Goal: Entertainment & Leisure: Consume media (video, audio)

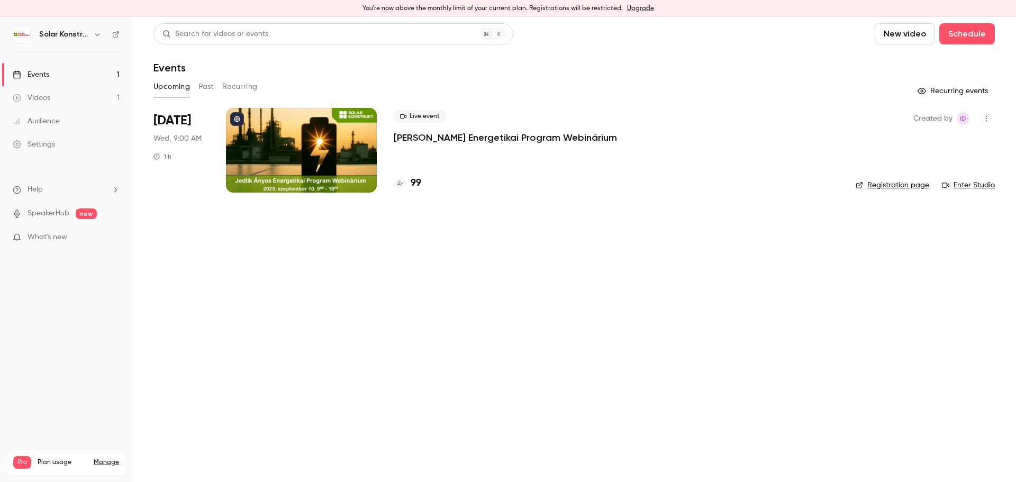
click at [42, 96] on div "Videos" at bounding box center [32, 98] width 38 height 11
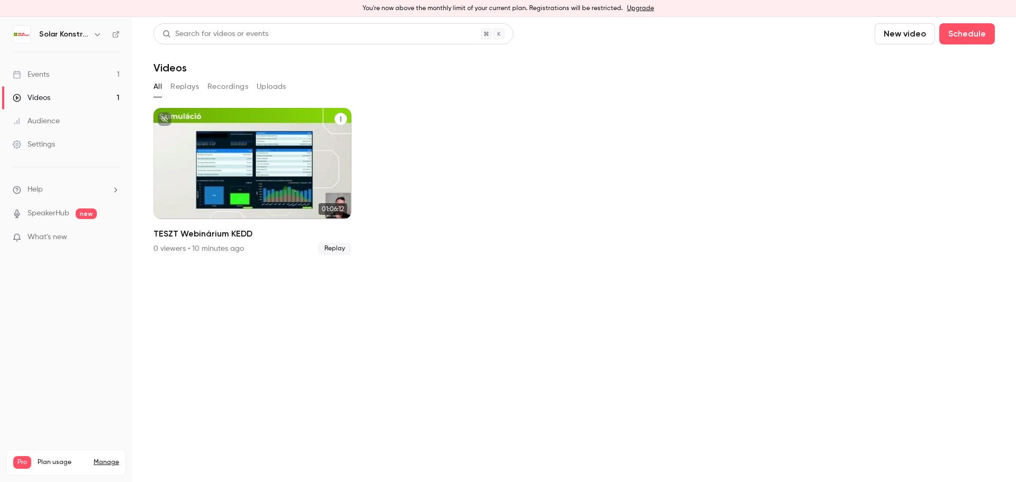
click at [262, 175] on div "TESZT Webinárium KEDD" at bounding box center [253, 163] width 198 height 111
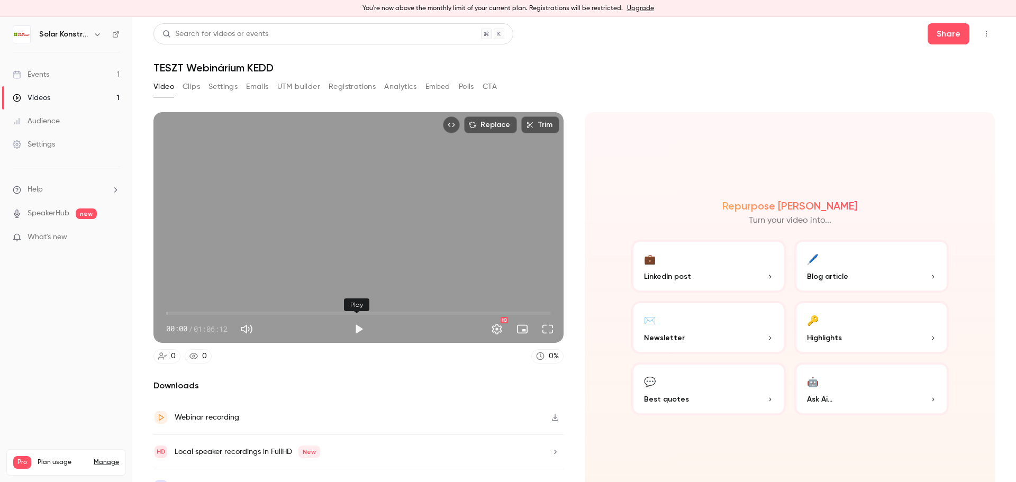
click at [356, 330] on button "Play" at bounding box center [358, 329] width 21 height 21
click at [549, 328] on button "Full screen" at bounding box center [547, 329] width 21 height 21
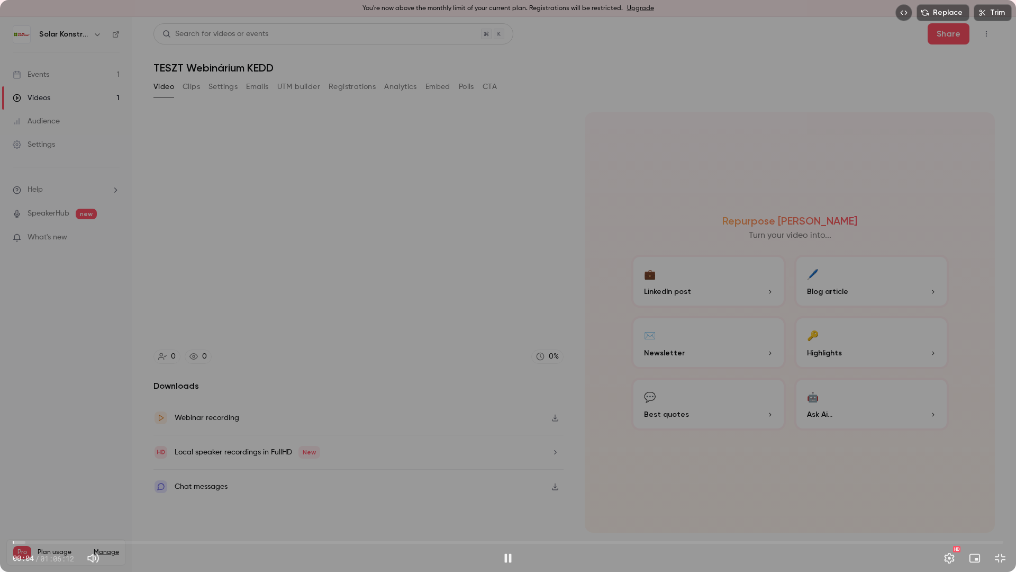
click at [33, 482] on span "00:04" at bounding box center [508, 542] width 991 height 17
click at [998, 482] on button "Exit full screen" at bounding box center [1000, 557] width 21 height 21
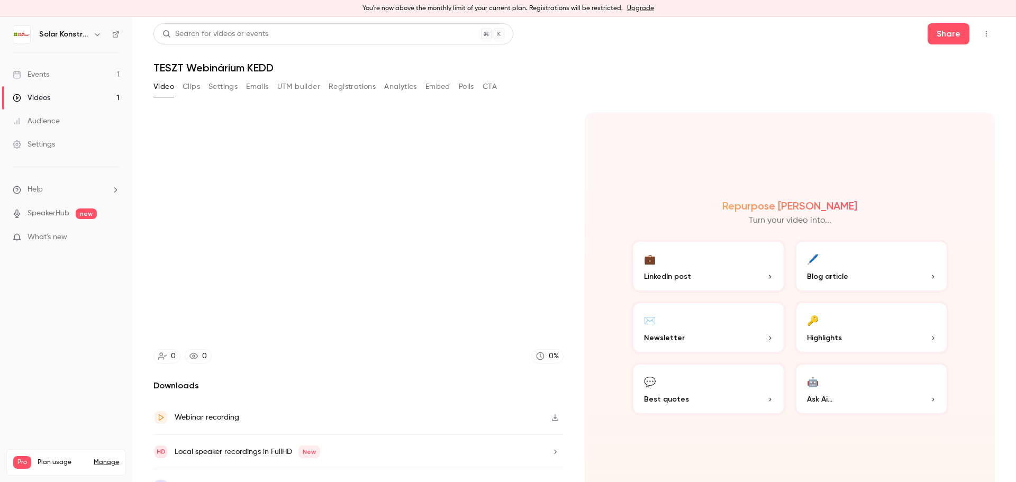
type input "*****"
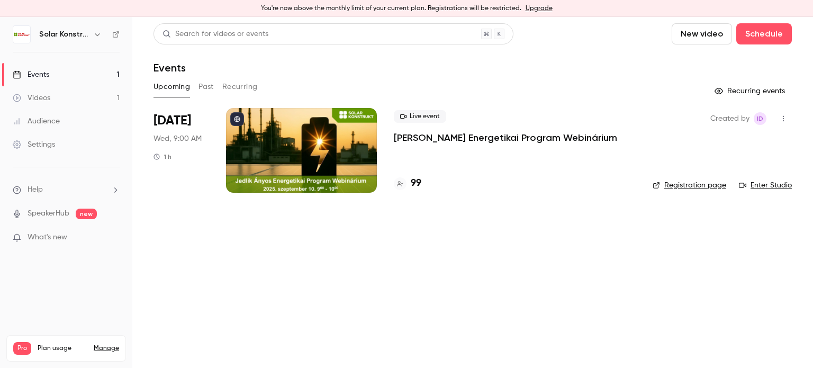
click at [35, 97] on div "Videos" at bounding box center [32, 98] width 38 height 11
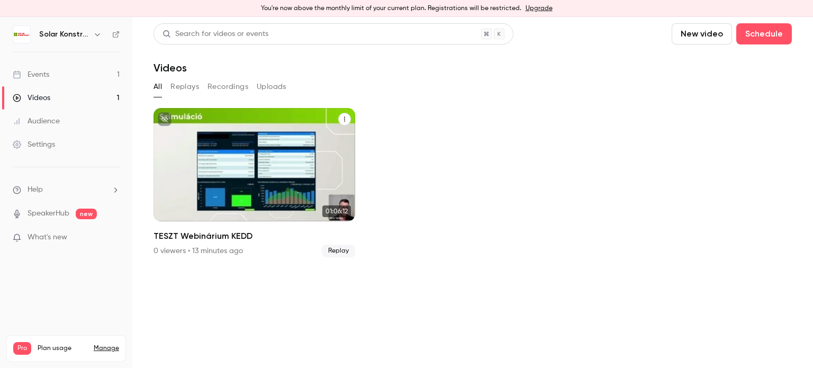
click at [269, 187] on div "TESZT Webinárium KEDD" at bounding box center [255, 164] width 202 height 113
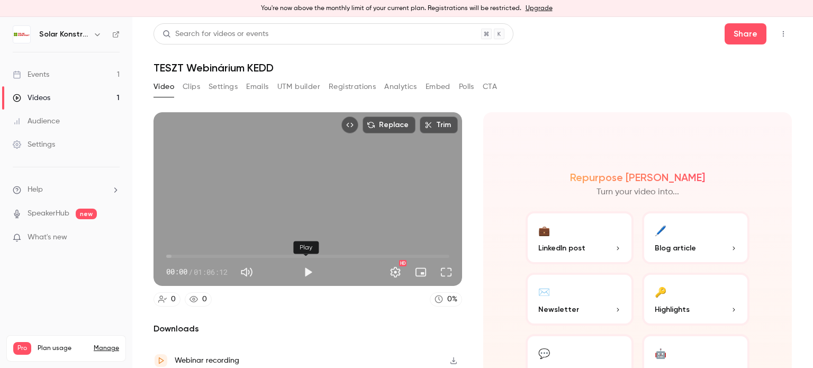
click at [307, 271] on button "Play" at bounding box center [308, 272] width 21 height 21
click at [441, 269] on button "Full screen" at bounding box center [446, 272] width 21 height 21
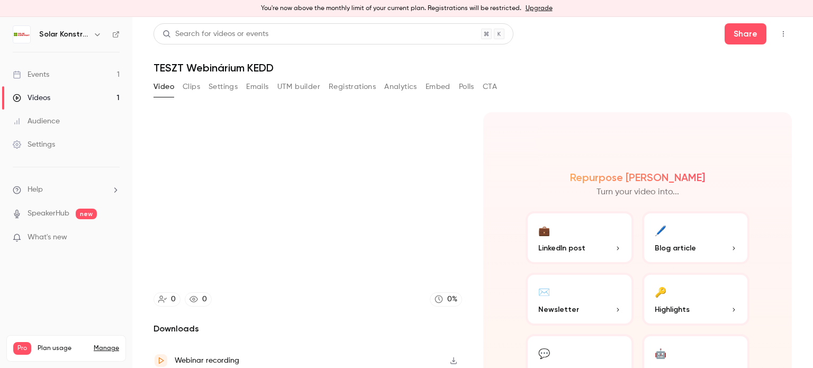
click at [555, 148] on div "Repurpose Ai Turn your video into... 💼 LinkedIn post 🖊️ Blog article ✉️ Newslet…" at bounding box center [637, 279] width 309 height 334
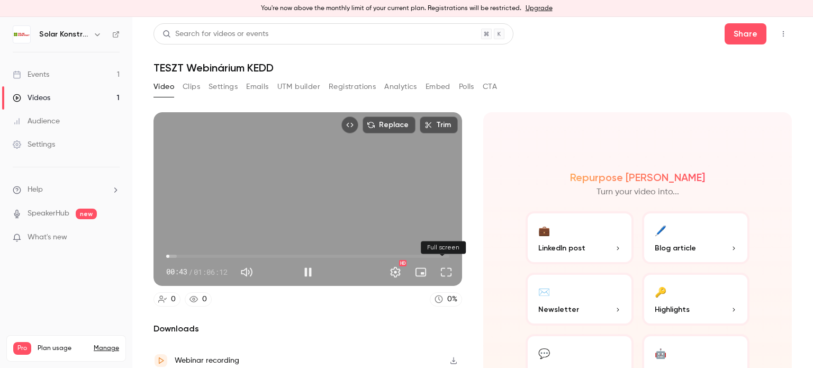
click at [436, 267] on button "Full screen" at bounding box center [446, 272] width 21 height 21
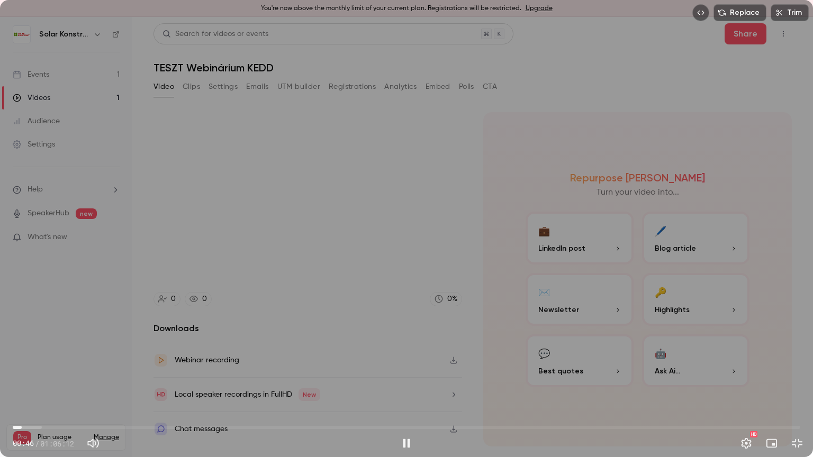
click at [157, 367] on span at bounding box center [153, 443] width 6 height 6
click at [80, 367] on span "05:41" at bounding box center [407, 427] width 788 height 17
click at [109, 367] on span "08:05" at bounding box center [407, 427] width 788 height 17
click at [143, 367] on span "08:06" at bounding box center [407, 427] width 788 height 17
click at [130, 367] on span "09:50" at bounding box center [407, 427] width 788 height 17
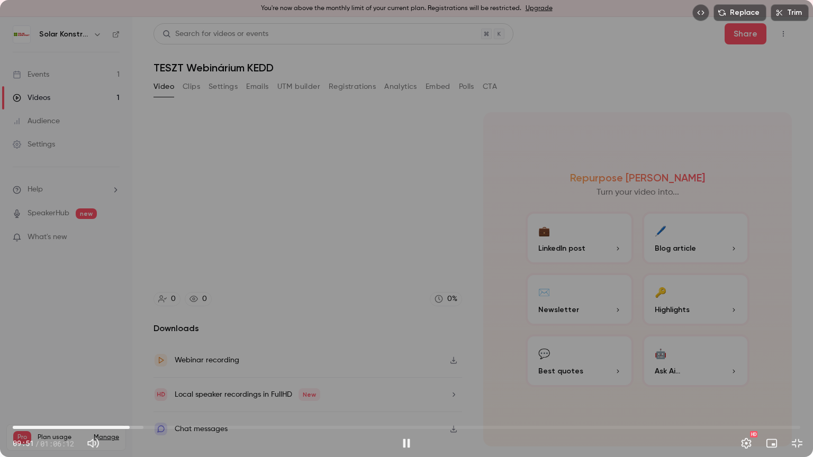
click at [97, 367] on span "09:51" at bounding box center [407, 427] width 788 height 17
click at [192, 367] on span "15:02" at bounding box center [407, 427] width 788 height 17
click at [218, 367] on span "17:13" at bounding box center [407, 427] width 788 height 17
click at [260, 367] on span "20:49" at bounding box center [407, 427] width 788 height 17
click at [362, 367] on span "29:22" at bounding box center [407, 427] width 788 height 17
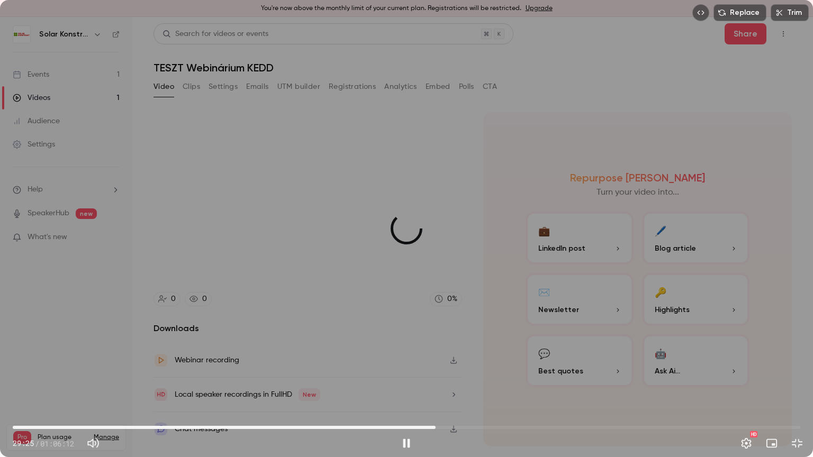
click at [436, 367] on span "35:33" at bounding box center [407, 427] width 788 height 17
click at [62, 367] on div "Replace Trim 35:47 35:47 / 01:06:12 HD" at bounding box center [406, 228] width 813 height 457
click at [798, 367] on button "Exit full screen" at bounding box center [797, 443] width 21 height 21
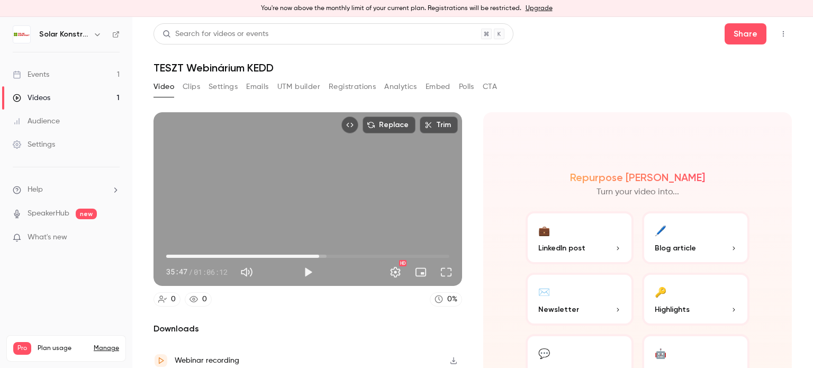
click at [236, 256] on span "35:47" at bounding box center [307, 256] width 283 height 17
click at [311, 268] on button "Play" at bounding box center [308, 272] width 21 height 21
click at [221, 254] on span "16:28" at bounding box center [307, 256] width 283 height 17
drag, startPoint x: 444, startPoint y: 266, endPoint x: 411, endPoint y: 332, distance: 73.4
click at [444, 267] on button "Full screen" at bounding box center [446, 272] width 21 height 21
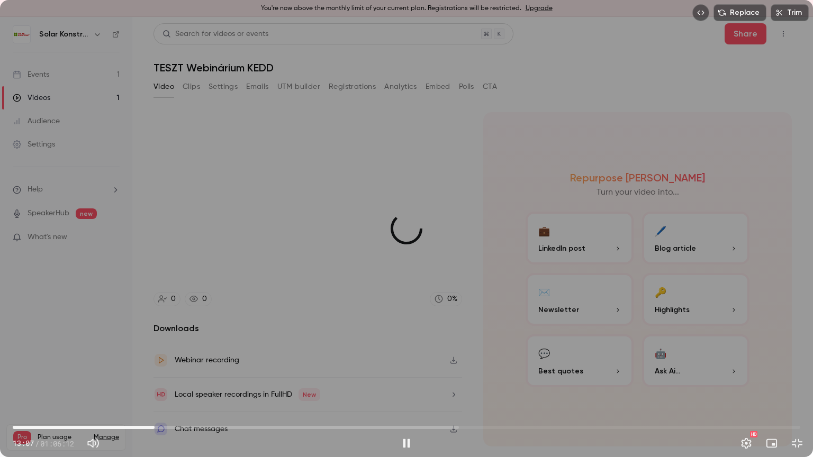
click at [155, 367] on span "11:55" at bounding box center [407, 427] width 788 height 17
click at [170, 367] on span "13:15" at bounding box center [407, 427] width 788 height 17
click at [184, 367] on span "14:25" at bounding box center [407, 427] width 788 height 17
click at [192, 367] on span "15:02" at bounding box center [407, 427] width 788 height 17
click at [204, 367] on span "16:06" at bounding box center [407, 427] width 788 height 17
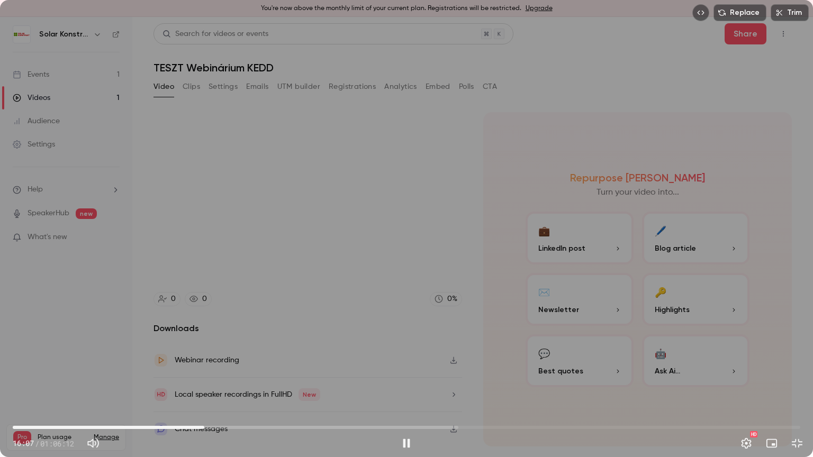
click at [213, 367] on span "16:07" at bounding box center [407, 427] width 788 height 17
click at [223, 367] on span "16:53" at bounding box center [407, 427] width 788 height 17
click at [239, 367] on span "17:42" at bounding box center [407, 427] width 788 height 17
click at [276, 367] on span "22:06" at bounding box center [407, 427] width 788 height 17
click at [275, 367] on span "22:09" at bounding box center [276, 427] width 3 height 3
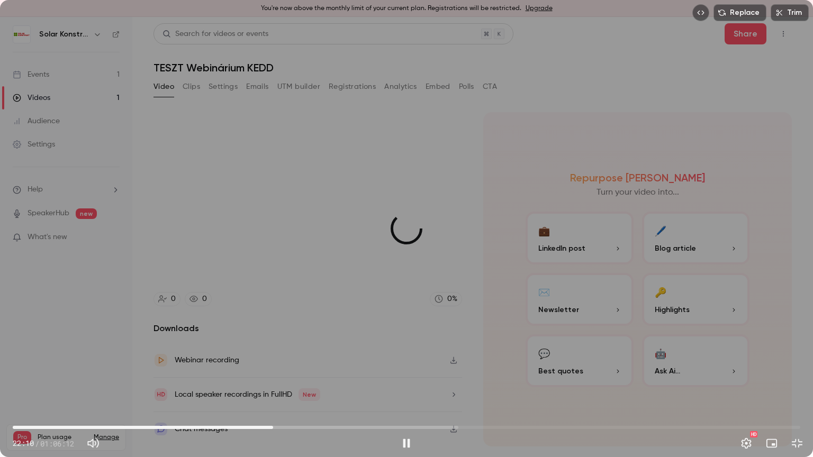
click at [264, 367] on span "21:53" at bounding box center [407, 427] width 788 height 17
click at [244, 367] on span "19:24" at bounding box center [407, 427] width 788 height 17
click at [305, 367] on span "24:33" at bounding box center [407, 427] width 788 height 17
click at [317, 367] on span "25:35" at bounding box center [407, 427] width 788 height 17
click at [325, 367] on span "26:15" at bounding box center [407, 427] width 788 height 17
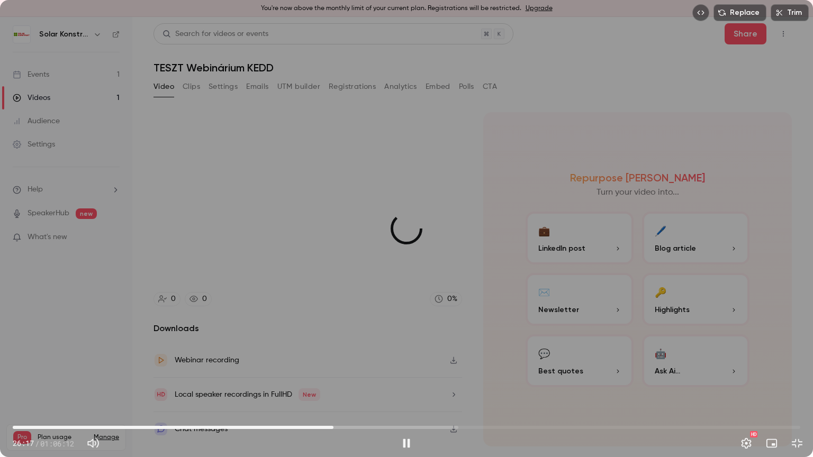
click at [333, 367] on span "26:57" at bounding box center [407, 427] width 788 height 17
click at [342, 367] on span "27:43" at bounding box center [407, 427] width 788 height 17
click at [354, 367] on span "27:45" at bounding box center [407, 427] width 788 height 17
click at [428, 367] on span "34:53" at bounding box center [407, 427] width 788 height 17
click at [490, 367] on span "40:08" at bounding box center [407, 427] width 788 height 17
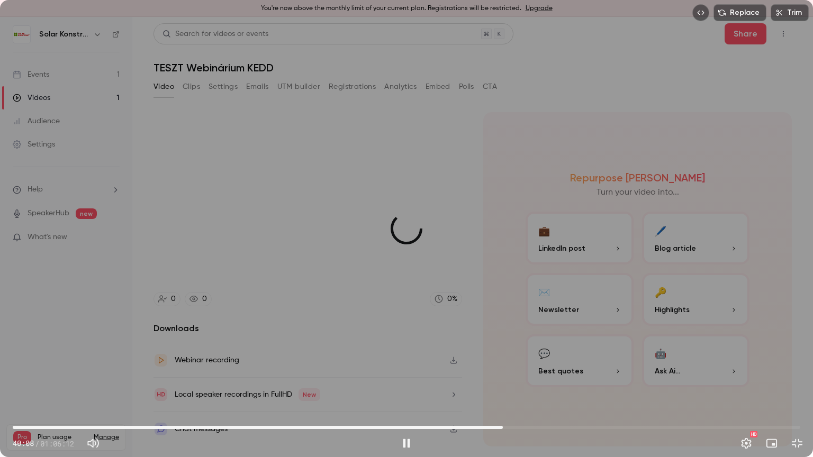
click at [503, 367] on span "41:12" at bounding box center [407, 427] width 788 height 17
click at [515, 367] on span "42:11" at bounding box center [407, 427] width 788 height 17
click at [524, 367] on span "42:11" at bounding box center [407, 427] width 788 height 17
click at [544, 367] on span "43:00" at bounding box center [407, 427] width 788 height 17
click at [556, 367] on span "45:41" at bounding box center [407, 427] width 788 height 17
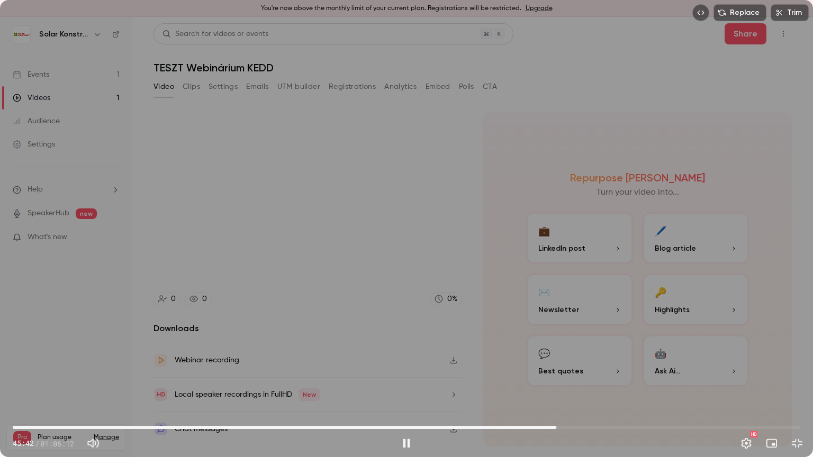
click at [571, 367] on span "45:42" at bounding box center [407, 427] width 788 height 17
click at [563, 367] on span "46:55" at bounding box center [407, 427] width 788 height 17
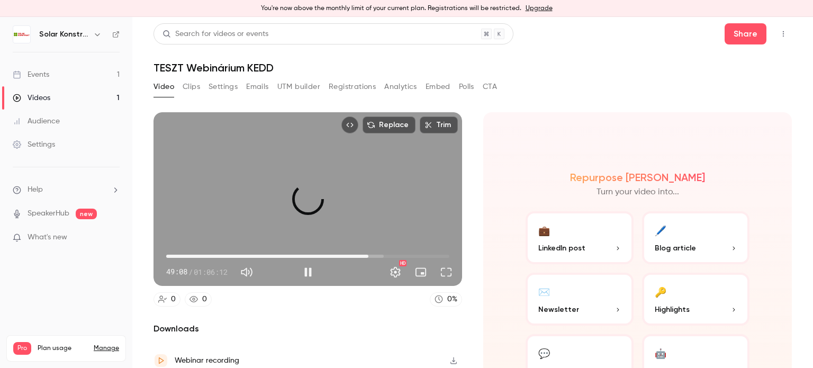
click at [366, 251] on span "47:19" at bounding box center [307, 256] width 283 height 17
click at [304, 269] on button "Pause" at bounding box center [308, 272] width 21 height 21
click at [362, 255] on span "46:12" at bounding box center [363, 256] width 3 height 3
click at [441, 272] on button "Full screen" at bounding box center [446, 272] width 21 height 21
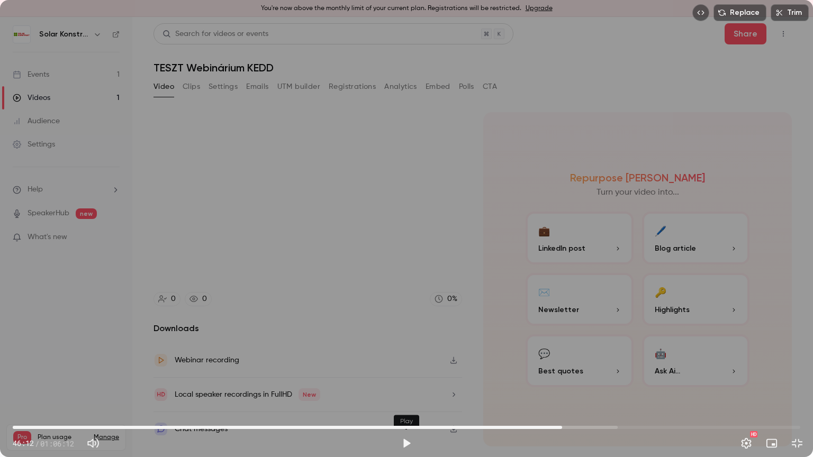
click at [407, 367] on button "Play" at bounding box center [406, 443] width 21 height 21
click at [565, 367] on span "46:24" at bounding box center [564, 427] width 3 height 3
click at [567, 367] on span "46:37" at bounding box center [567, 427] width 3 height 3
click at [565, 367] on span "46:27" at bounding box center [565, 427] width 3 height 3
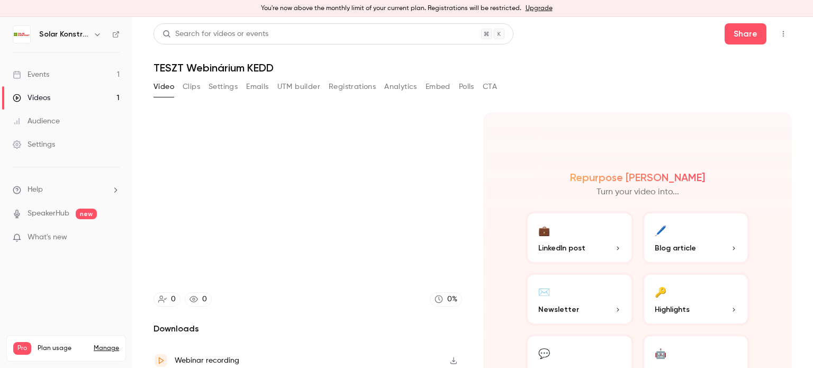
type input "******"
click at [48, 75] on div "Events" at bounding box center [31, 74] width 37 height 11
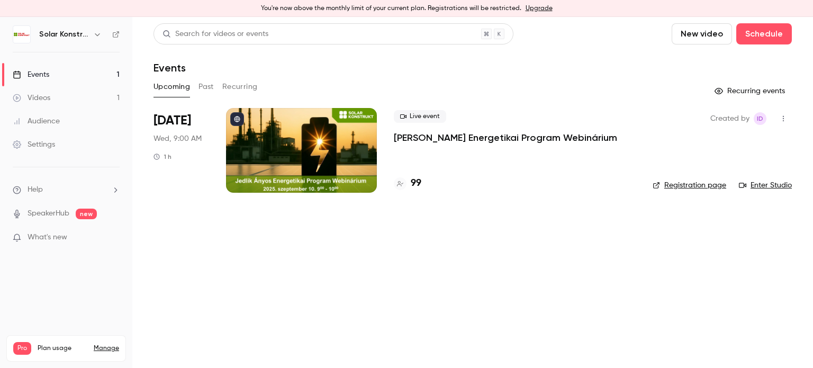
click at [770, 188] on link "Enter Studio" at bounding box center [765, 185] width 53 height 11
click at [776, 190] on link "Enter Studio" at bounding box center [765, 185] width 53 height 11
click at [762, 188] on link "Enter Studio" at bounding box center [765, 185] width 53 height 11
click at [336, 143] on div at bounding box center [301, 150] width 151 height 85
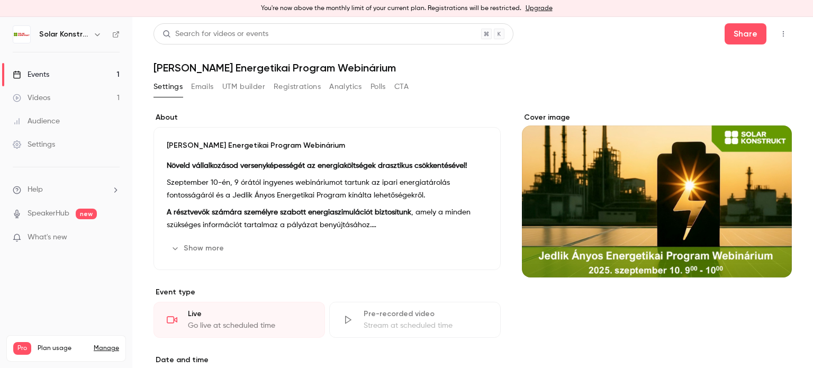
click at [311, 88] on button "Registrations" at bounding box center [297, 86] width 47 height 17
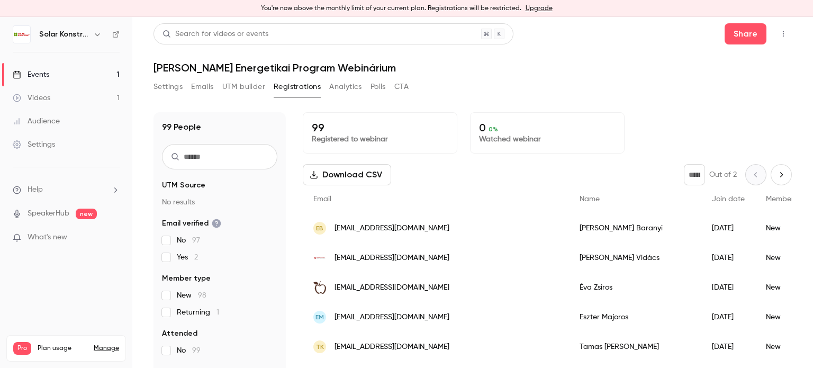
click at [531, 11] on link "Upgrade" at bounding box center [539, 8] width 27 height 8
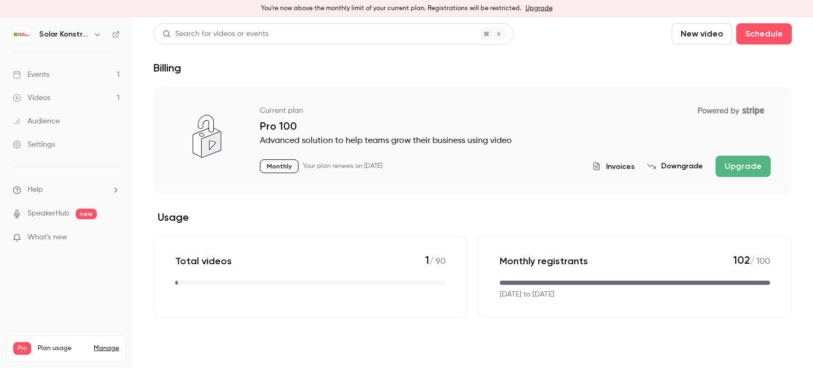
click at [740, 170] on button "Upgrade" at bounding box center [743, 166] width 55 height 21
